Goal: Communication & Community: Participate in discussion

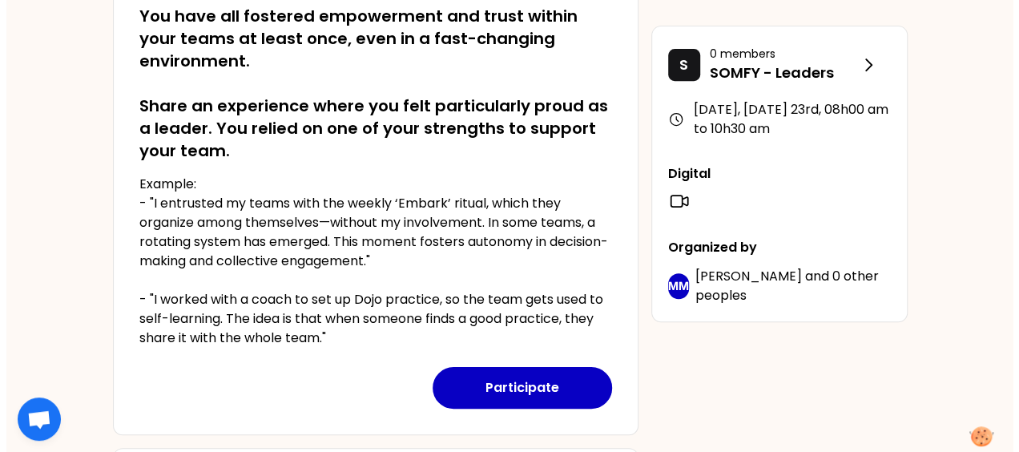
scroll to position [318, 0]
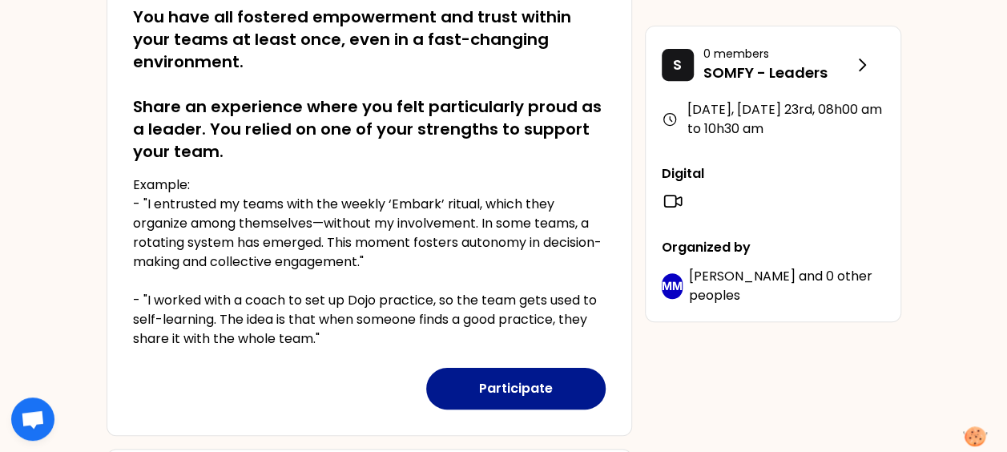
click at [516, 389] on button "Participate" at bounding box center [515, 389] width 179 height 42
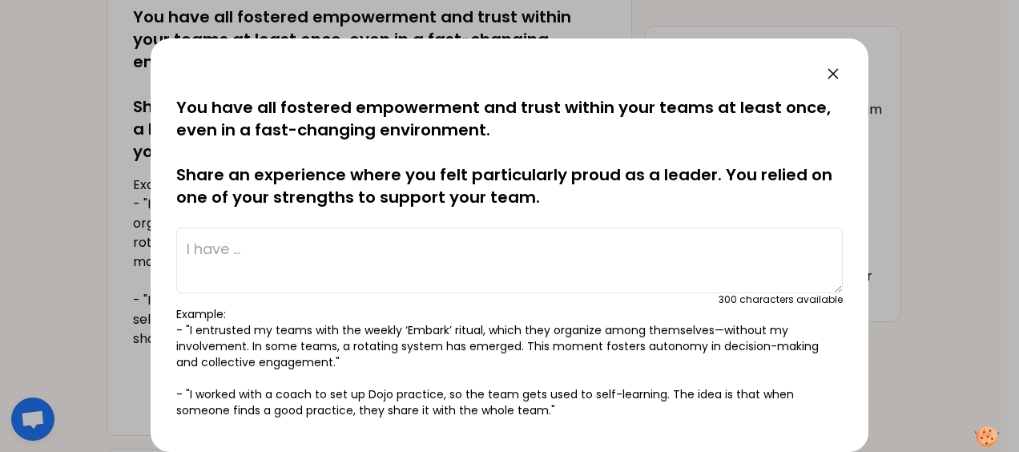
click at [296, 253] on textarea at bounding box center [509, 260] width 666 height 66
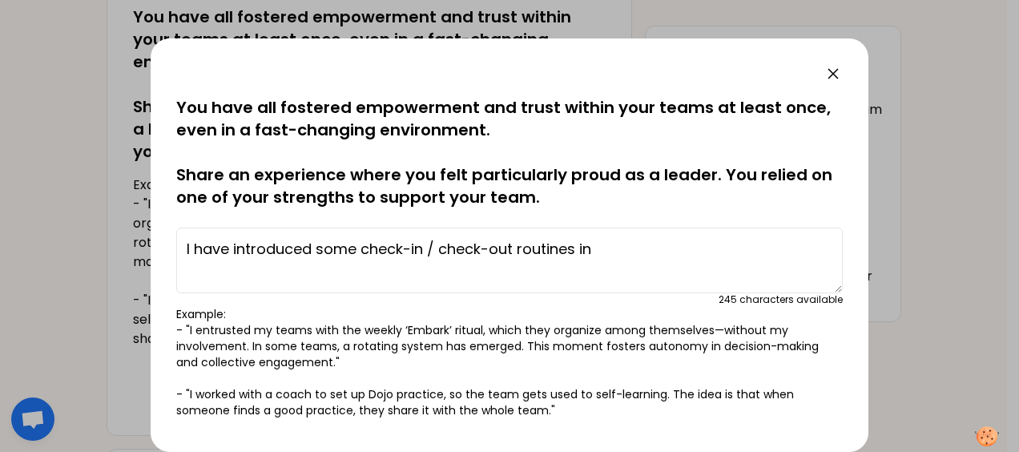
click at [360, 247] on textarea "I have introduced some check-in / check-out routines in" at bounding box center [509, 260] width 666 height 66
click at [667, 248] on textarea "I have introduced some team check-in / check-out routines in" at bounding box center [509, 260] width 666 height 66
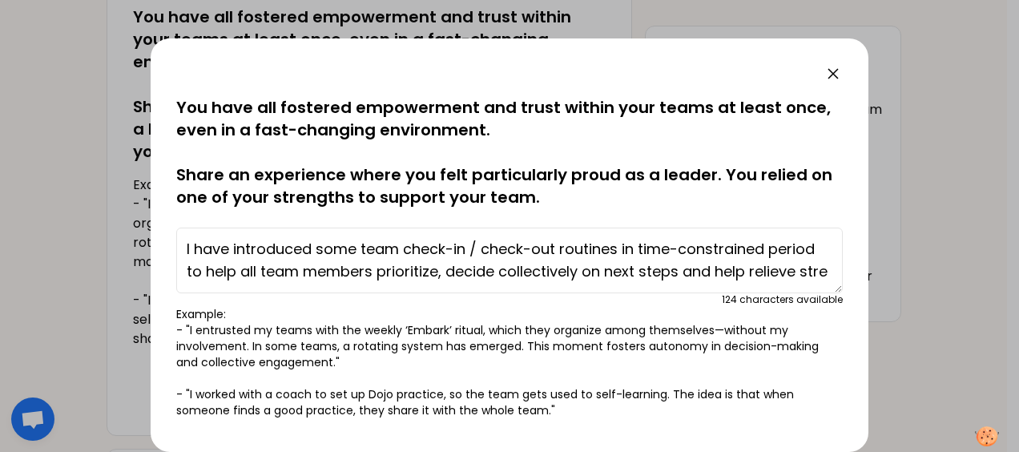
scroll to position [11, 0]
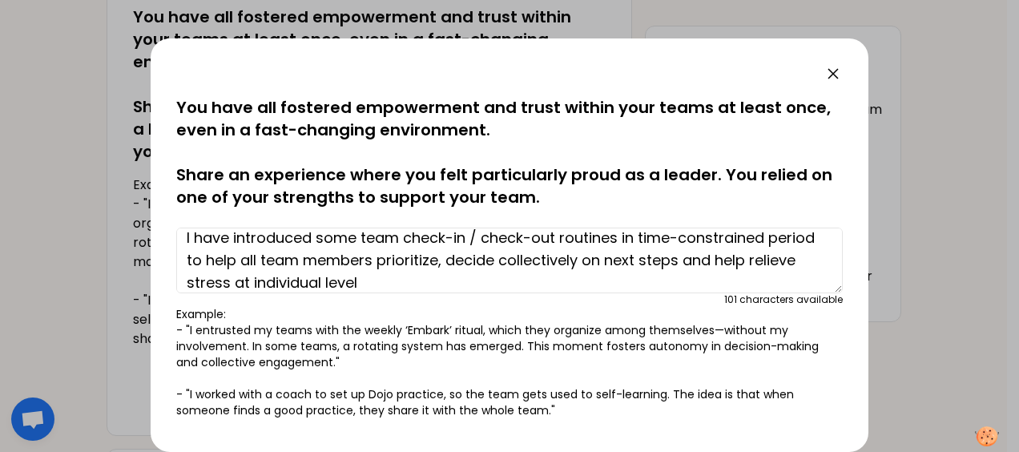
click at [488, 263] on textarea "I have introduced some team check-in / check-out routines in time-constrained p…" at bounding box center [509, 260] width 666 height 66
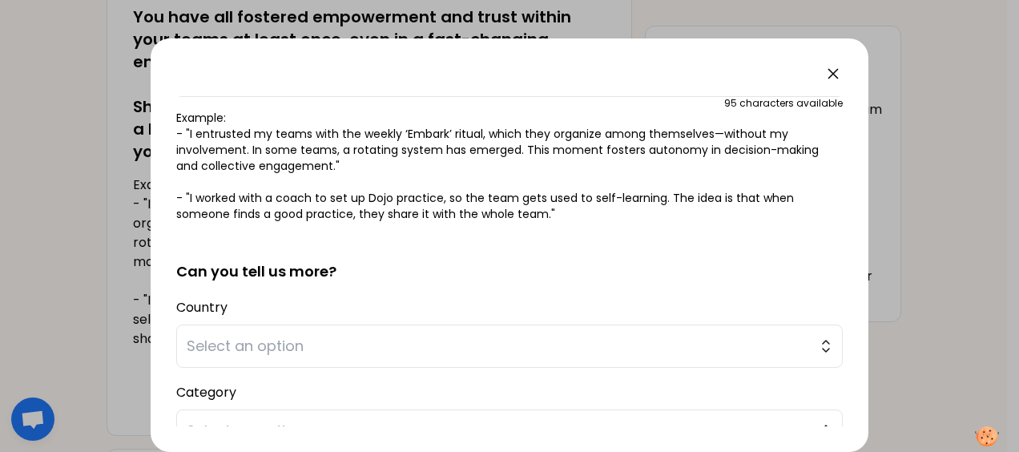
scroll to position [283, 0]
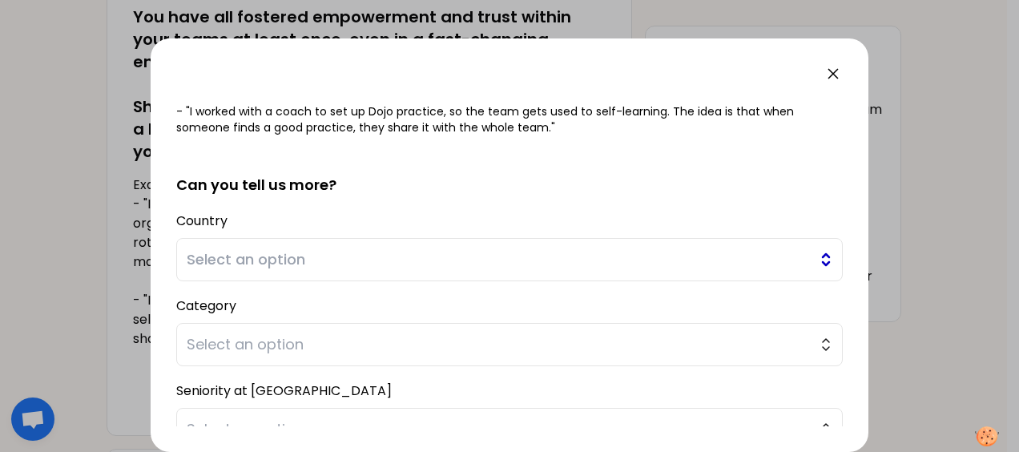
type textarea "I have introduced some team check-in / check-out routines in time-constrained p…"
click at [476, 259] on span "Select an option" at bounding box center [498, 259] width 623 height 22
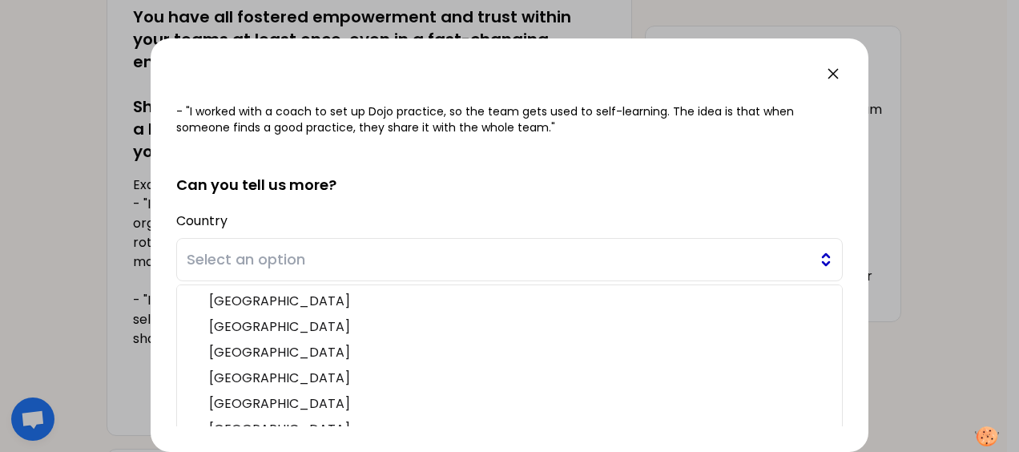
scroll to position [323, 0]
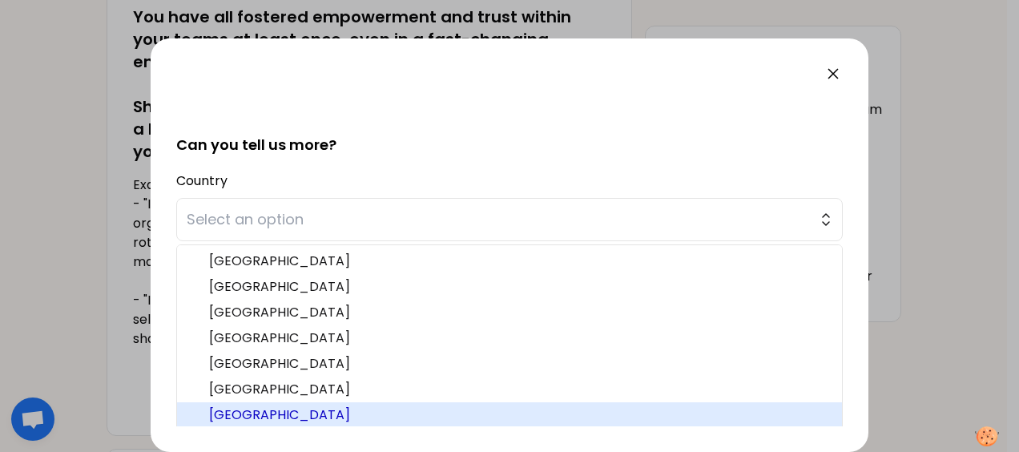
click at [368, 411] on span "[GEOGRAPHIC_DATA]" at bounding box center [519, 414] width 620 height 19
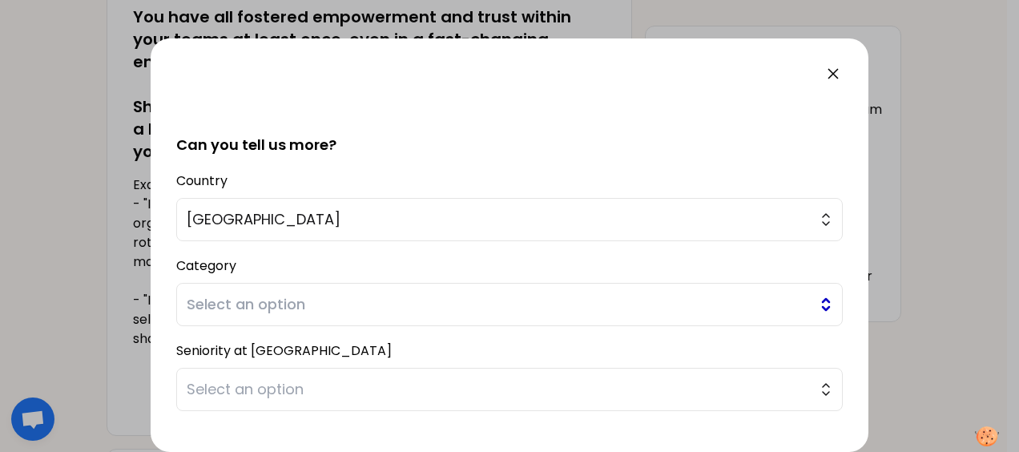
click at [405, 312] on span "Select an option" at bounding box center [498, 304] width 623 height 22
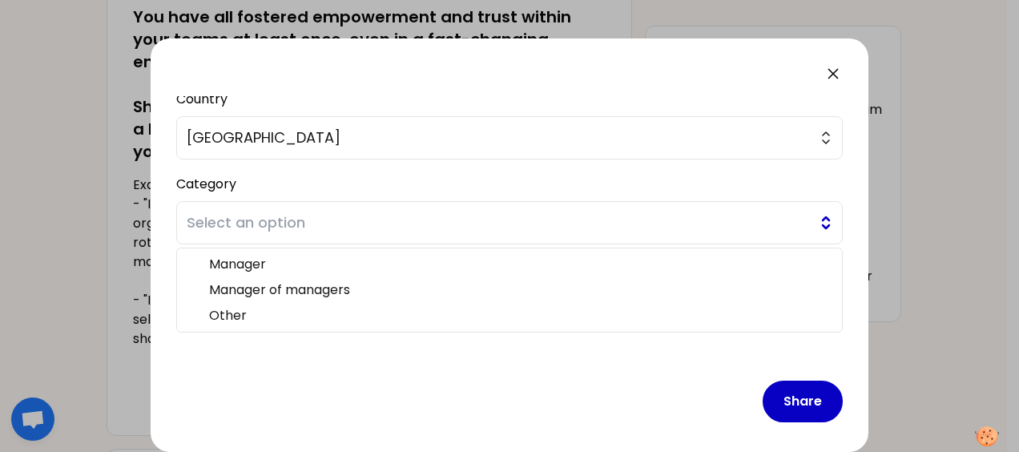
scroll to position [411, 0]
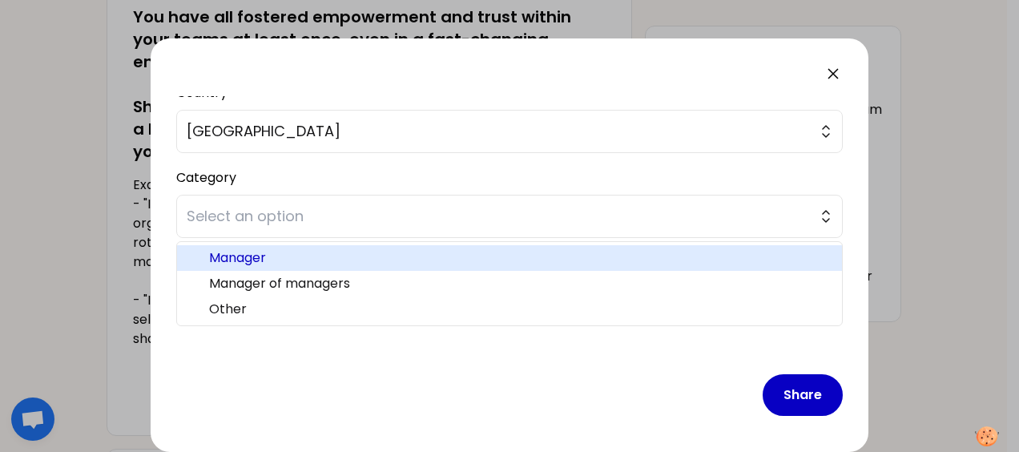
click at [353, 251] on span "Manager" at bounding box center [519, 257] width 620 height 19
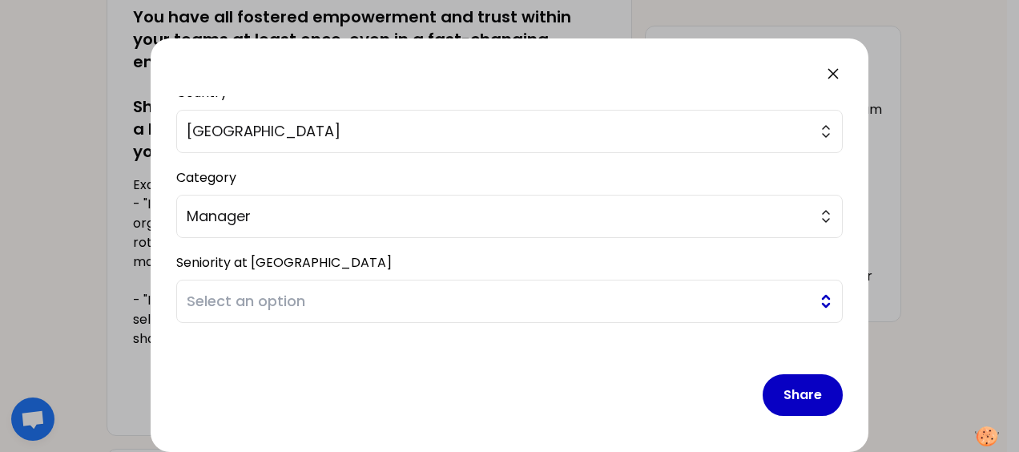
click at [375, 299] on span "Select an option" at bounding box center [498, 301] width 623 height 22
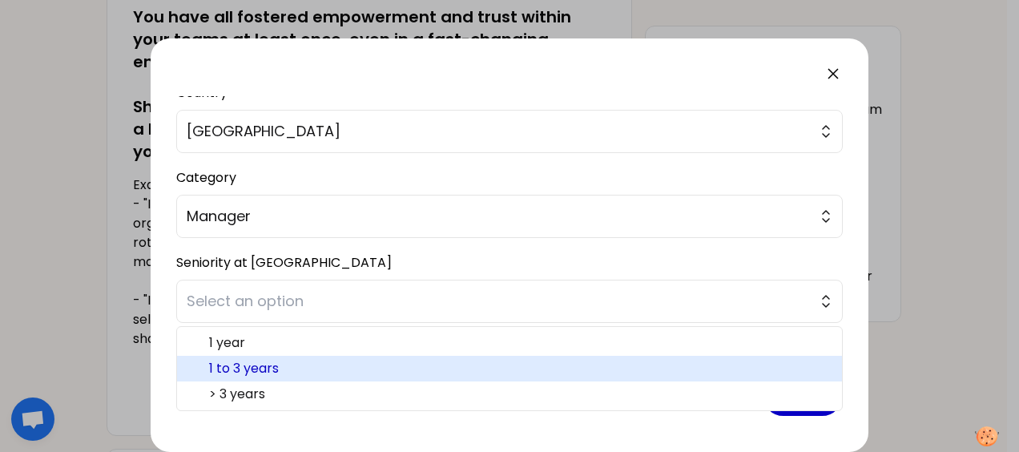
click at [327, 366] on span "1 to 3 years" at bounding box center [519, 368] width 620 height 19
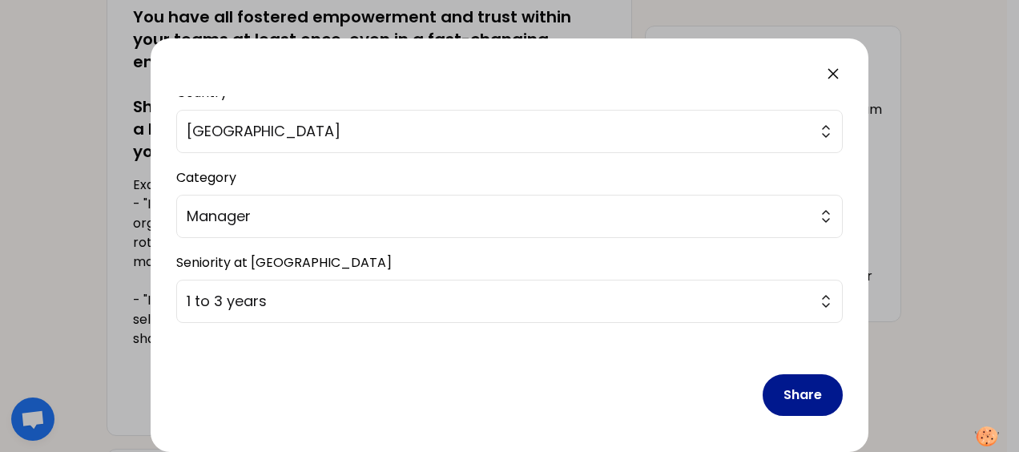
click at [765, 387] on button "Share" at bounding box center [802, 395] width 80 height 42
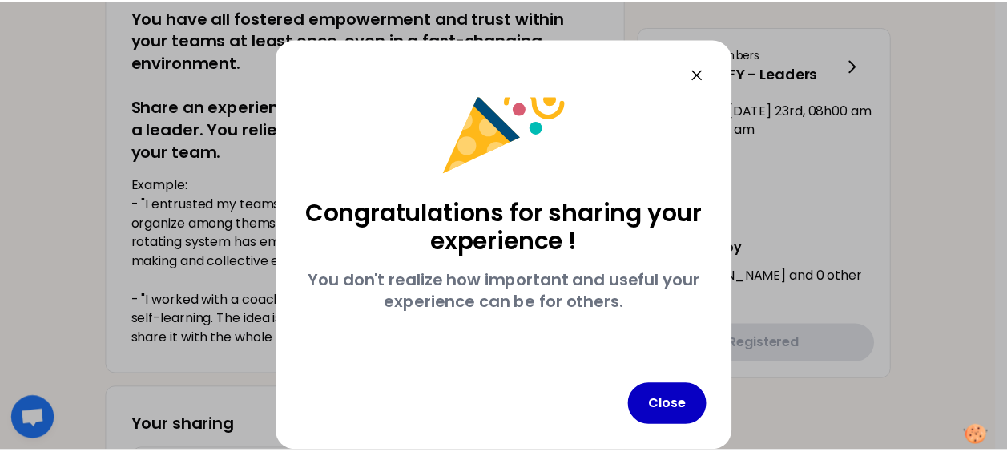
scroll to position [51, 0]
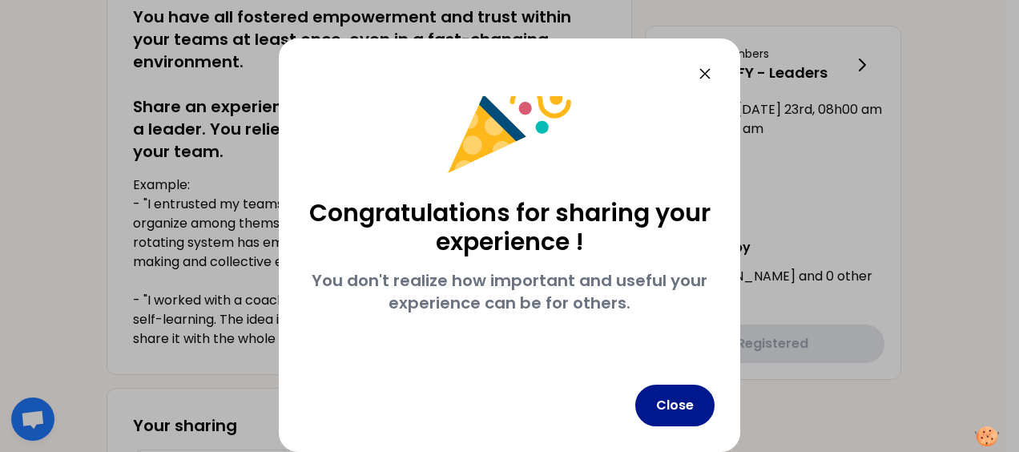
click at [690, 408] on button "Close" at bounding box center [674, 405] width 79 height 42
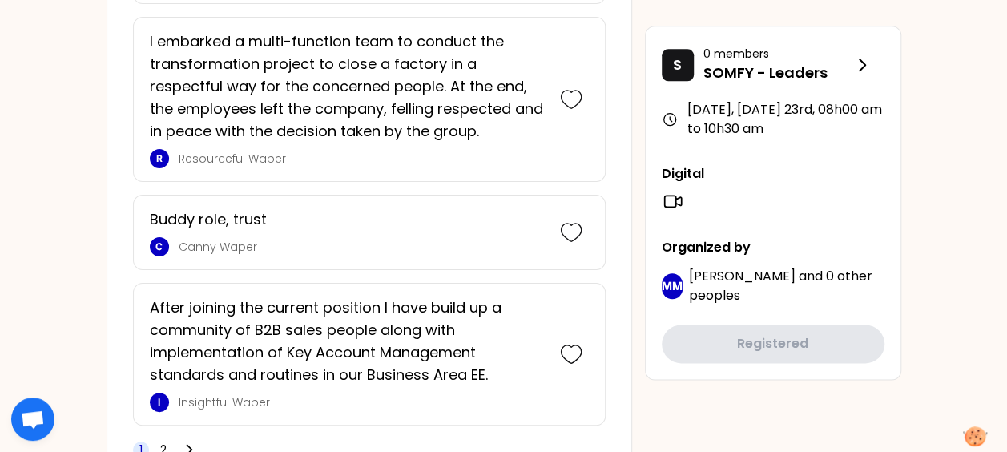
scroll to position [3864, 0]
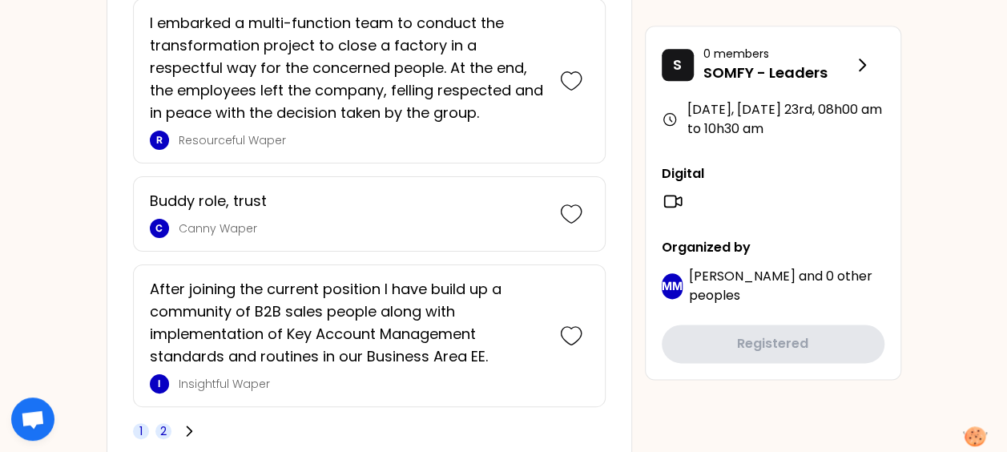
click at [157, 423] on span "2" at bounding box center [163, 431] width 16 height 16
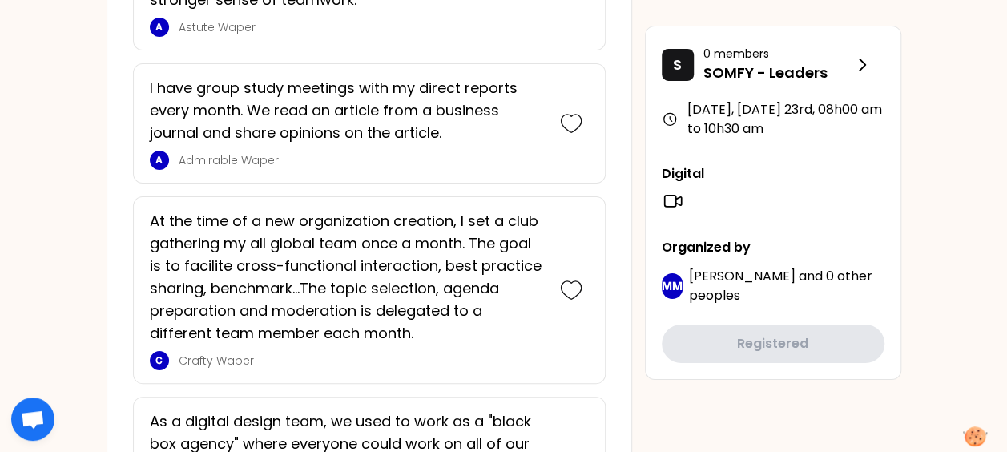
scroll to position [2673, 0]
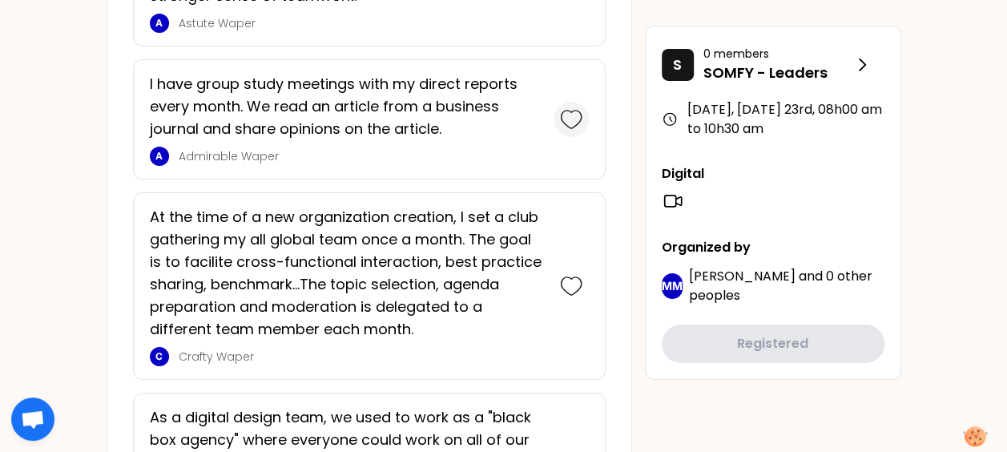
click at [573, 115] on icon at bounding box center [571, 119] width 22 height 22
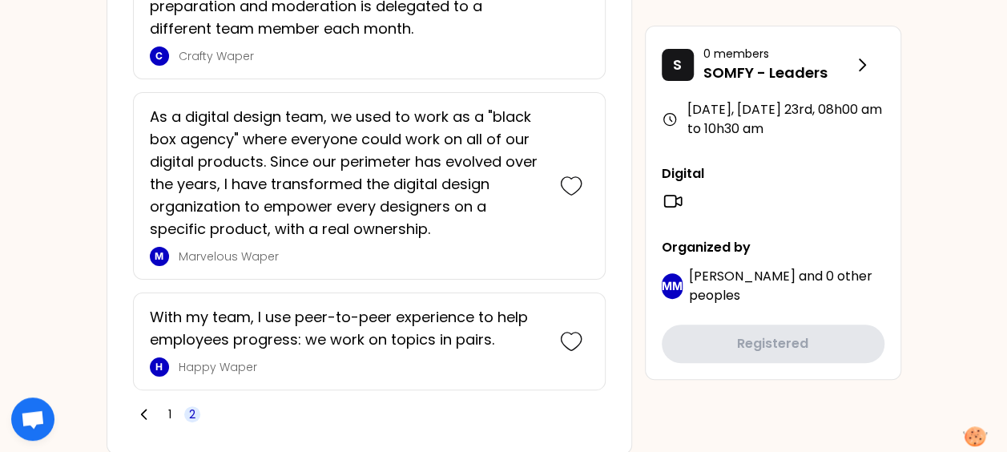
scroll to position [3272, 0]
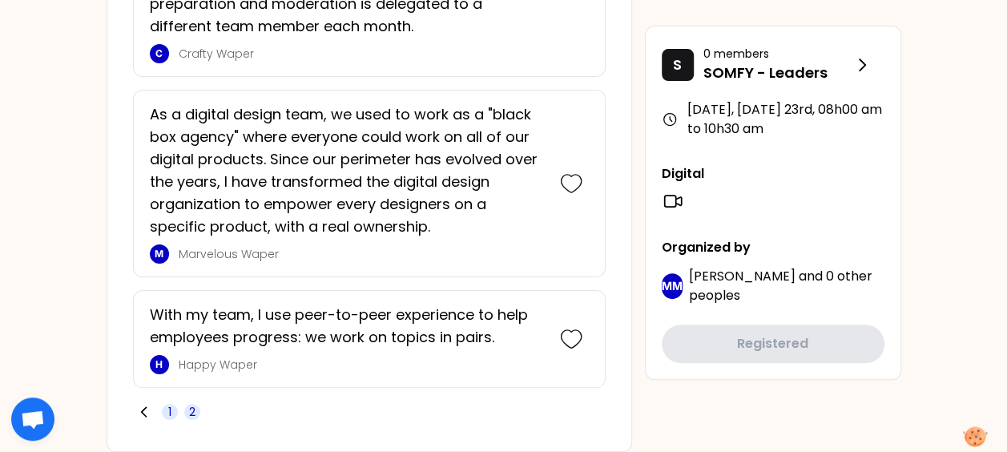
click at [168, 404] on span "1" at bounding box center [169, 412] width 3 height 16
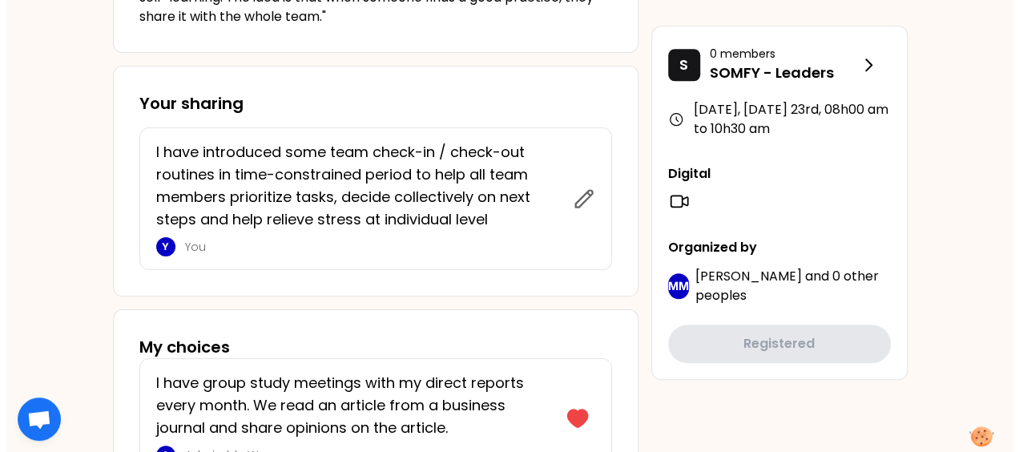
scroll to position [641, 0]
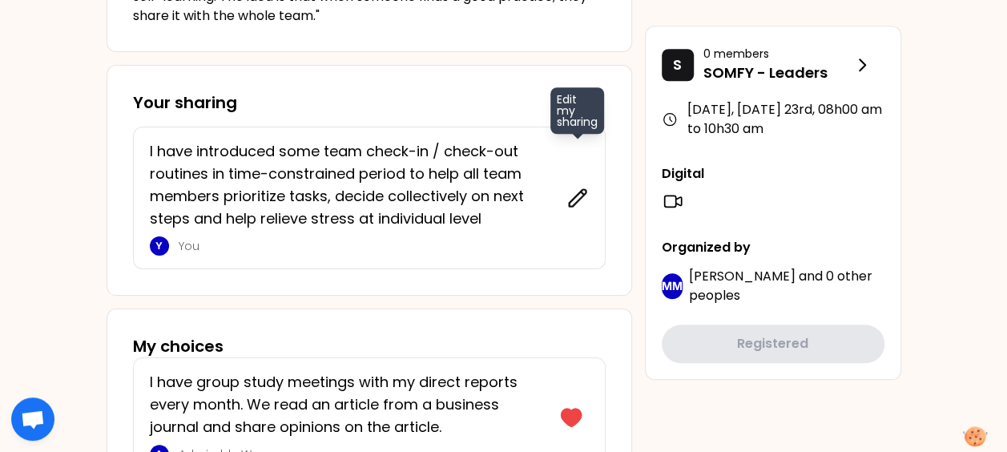
click at [576, 195] on icon at bounding box center [577, 197] width 17 height 17
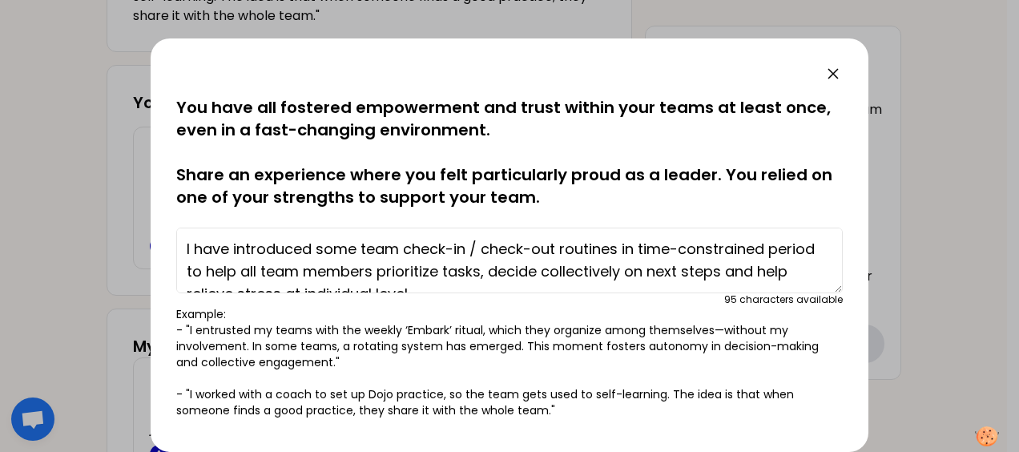
click at [405, 248] on textarea "I have introduced some team check-in / check-out routines in time-constrained p…" at bounding box center [509, 260] width 666 height 66
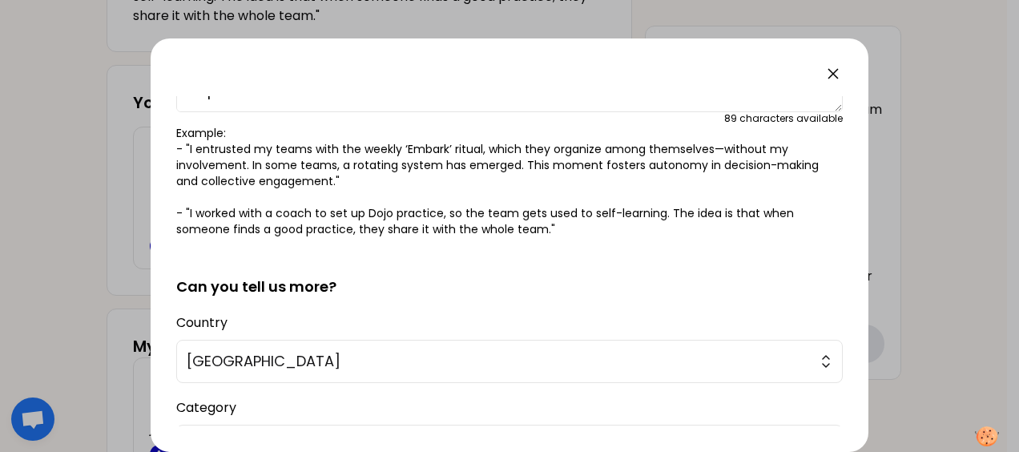
scroll to position [411, 0]
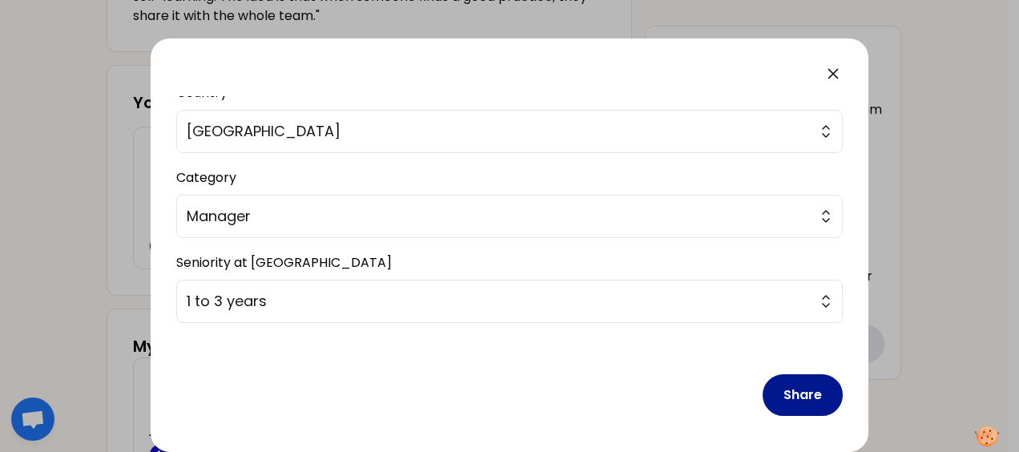
type textarea "I have introduced some team daily check-in / check-out routines in time-constra…"
click at [769, 404] on button "Share" at bounding box center [802, 395] width 80 height 42
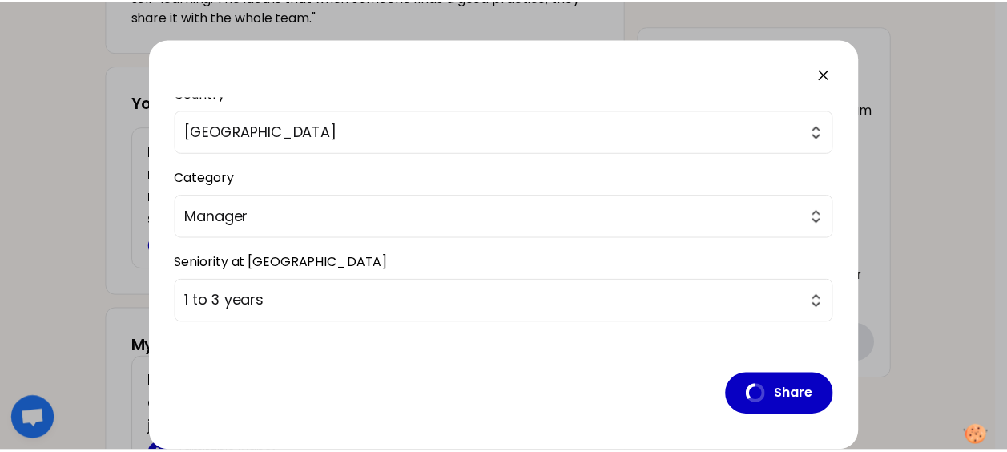
scroll to position [51, 0]
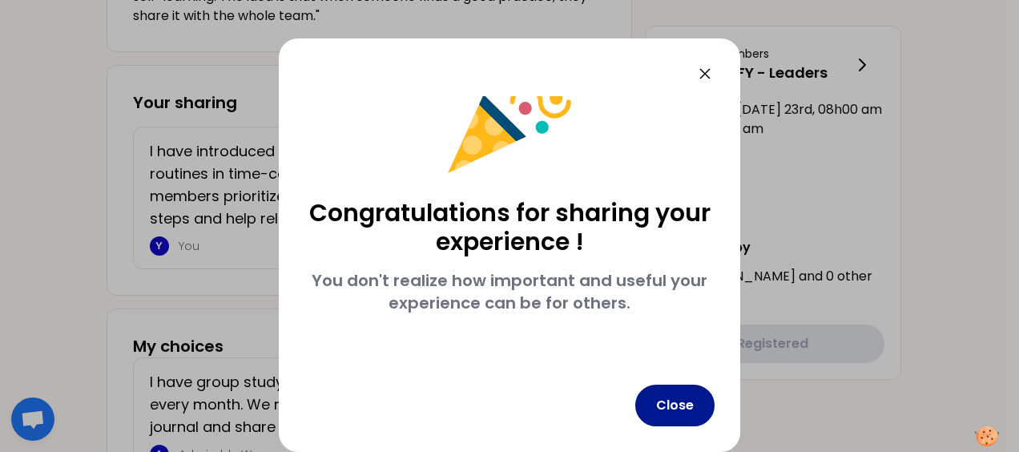
click at [653, 402] on button "Close" at bounding box center [674, 405] width 79 height 42
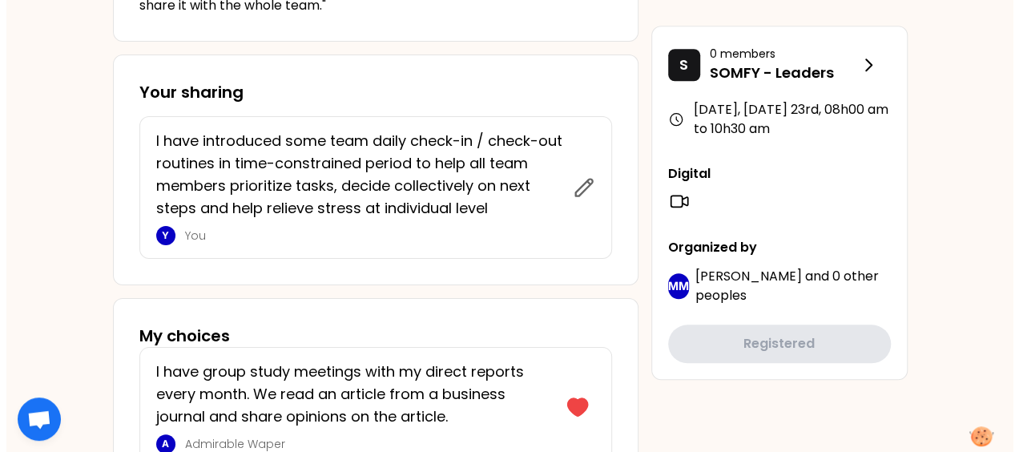
scroll to position [649, 0]
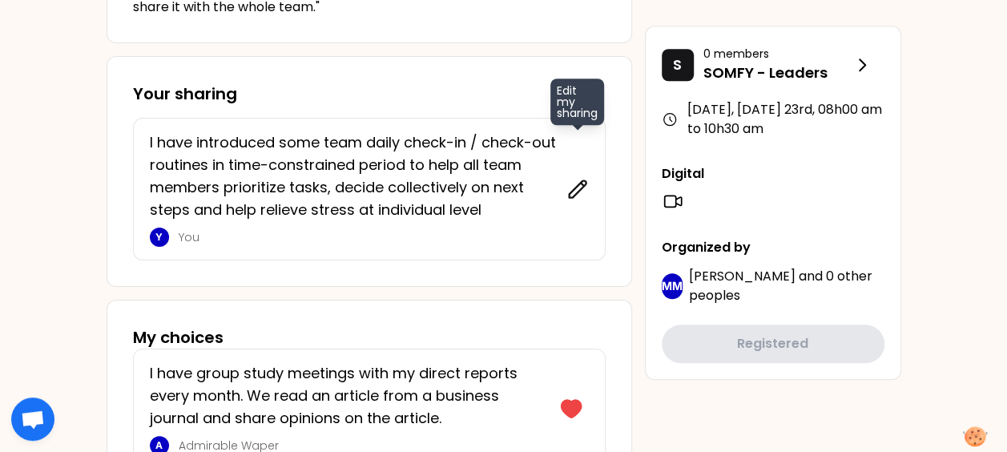
click at [583, 195] on icon at bounding box center [577, 189] width 22 height 22
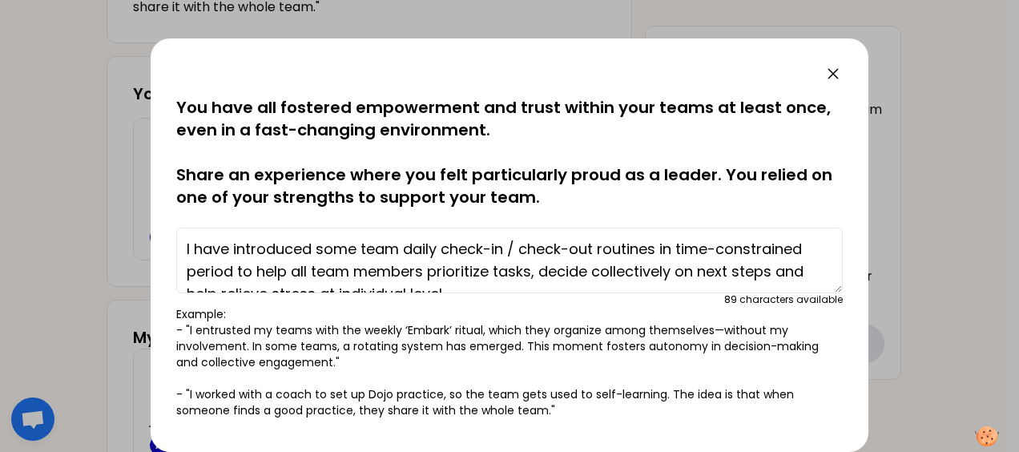
click at [424, 250] on textarea "I have introduced some team daily check-in / check-out routines in time-constra…" at bounding box center [509, 260] width 666 height 66
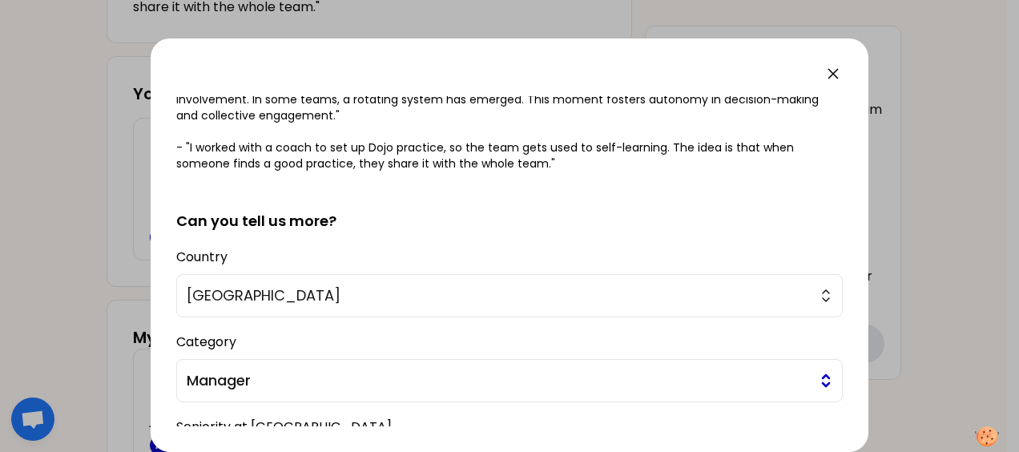
scroll to position [411, 0]
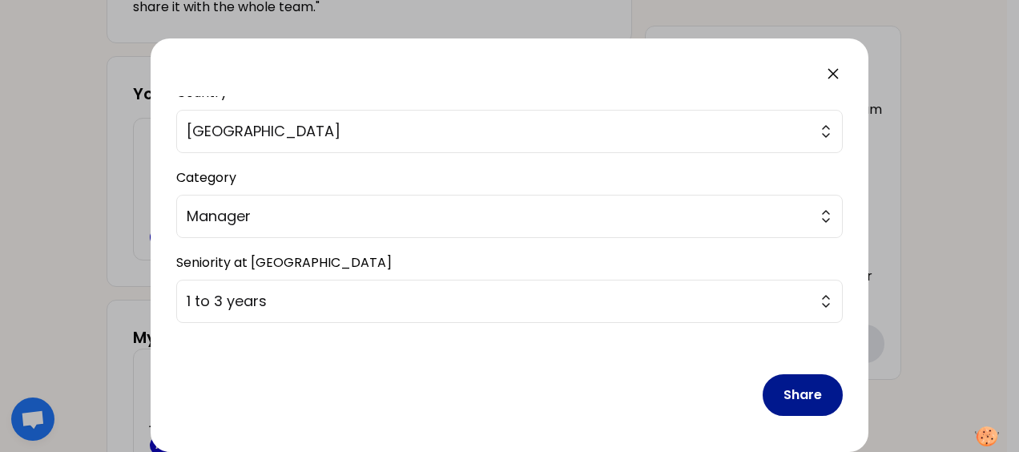
type textarea "I have introduced some daily team check-in / check-out routines in time-constra…"
click at [775, 407] on button "Share" at bounding box center [802, 395] width 80 height 42
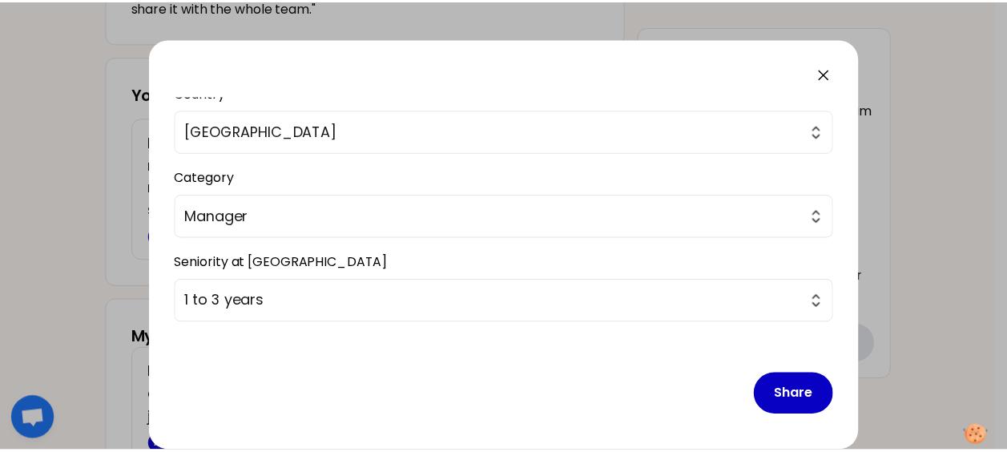
scroll to position [51, 0]
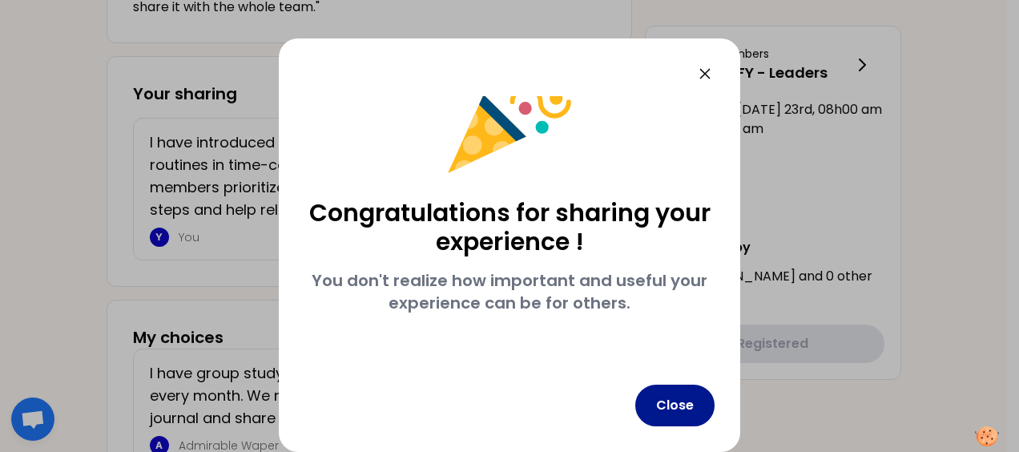
click at [695, 412] on button "Close" at bounding box center [674, 405] width 79 height 42
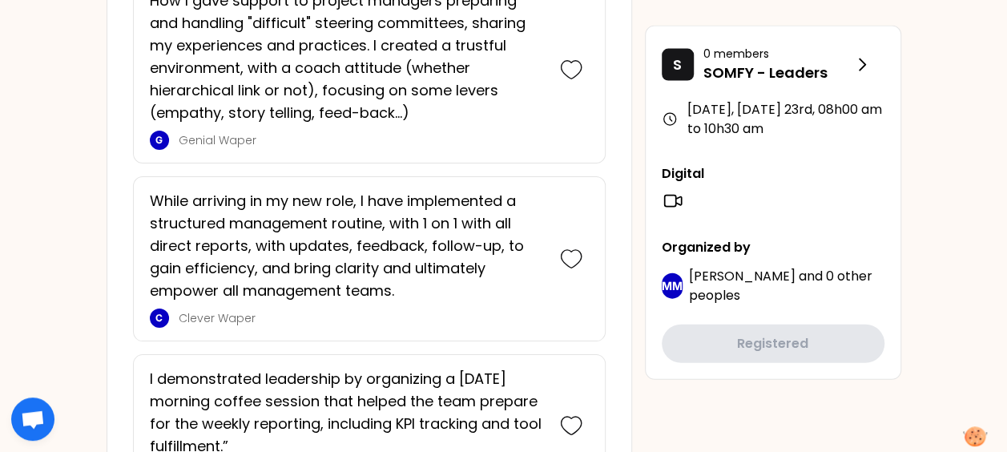
scroll to position [1764, 0]
click at [572, 247] on icon at bounding box center [571, 258] width 22 height 22
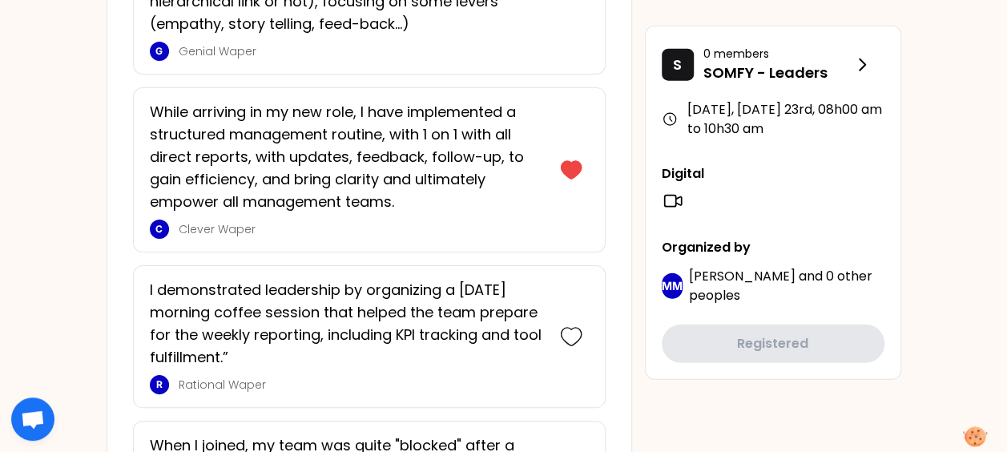
scroll to position [2036, 0]
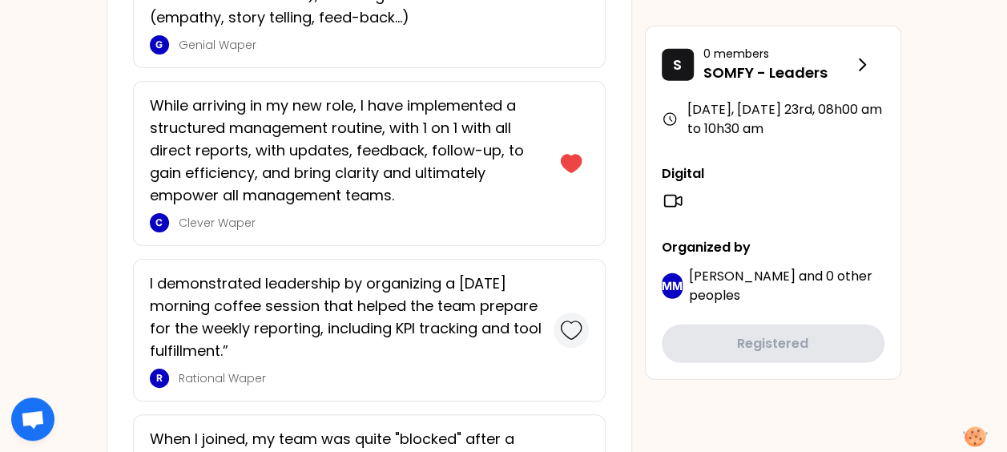
click at [586, 317] on div at bounding box center [570, 329] width 35 height 35
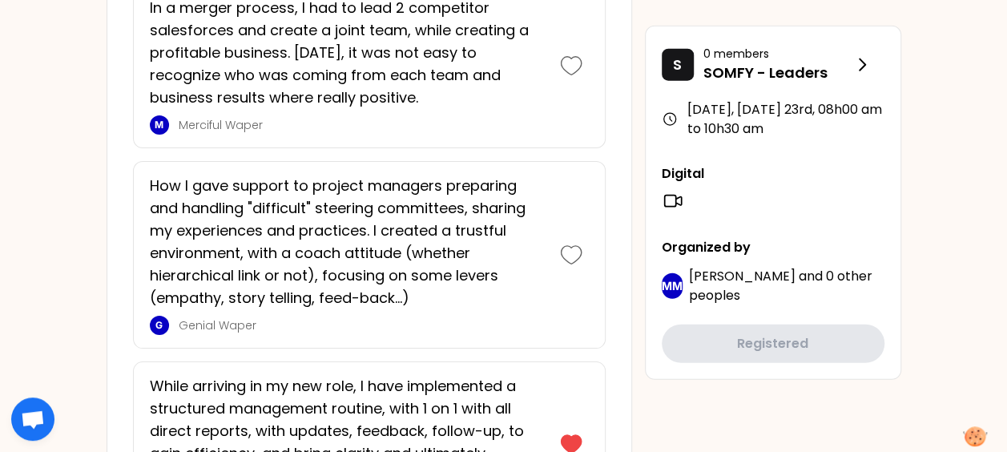
scroll to position [1979, 0]
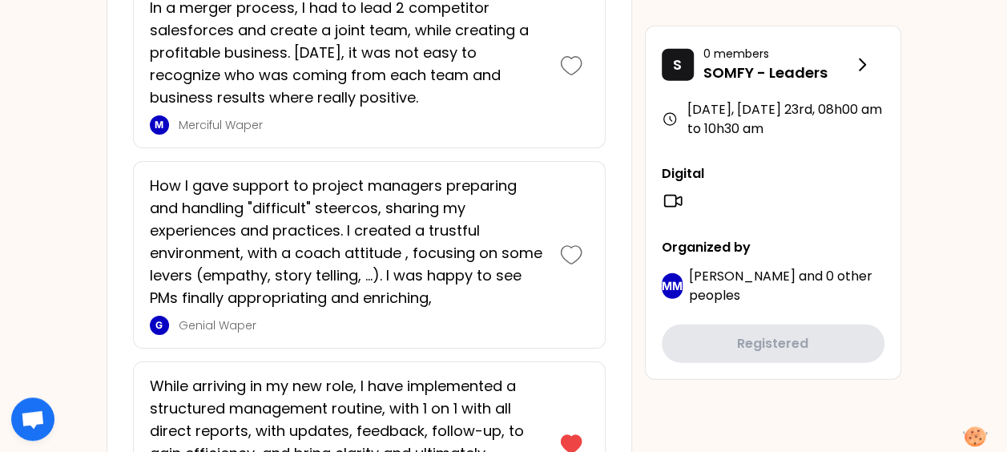
drag, startPoint x: 522, startPoint y: 2, endPoint x: 605, endPoint y: 38, distance: 90.3
click at [605, 38] on div "In a merger process, I had to lead 2 competitor salesforces and create a joint …" at bounding box center [369, 65] width 472 height 165
